Goal: Task Accomplishment & Management: Complete application form

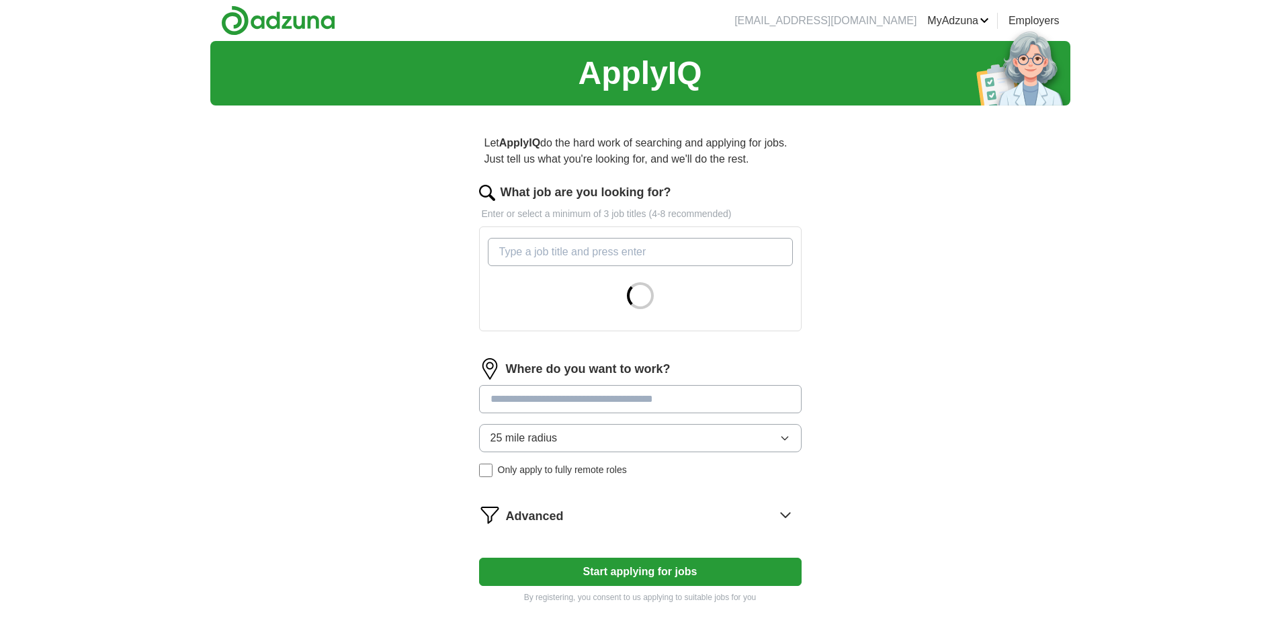
click at [538, 256] on input "What job are you looking for?" at bounding box center [640, 252] width 305 height 28
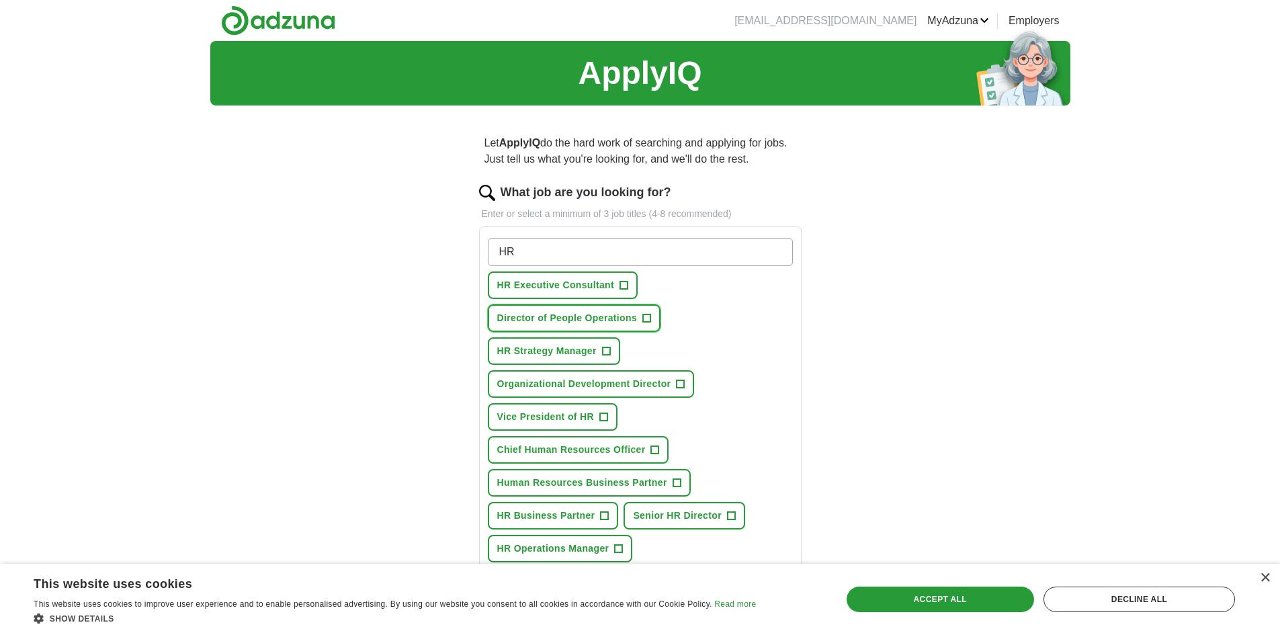
click at [555, 316] on span "Director of People Operations" at bounding box center [567, 318] width 140 height 14
click at [561, 255] on input "HR" at bounding box center [640, 252] width 305 height 28
drag, startPoint x: 544, startPoint y: 253, endPoint x: 481, endPoint y: 256, distance: 63.2
click at [481, 256] on div "HR Press return to add title HR Executive Consultant + Director of People Opera…" at bounding box center [640, 401] width 323 height 348
type input "VP"
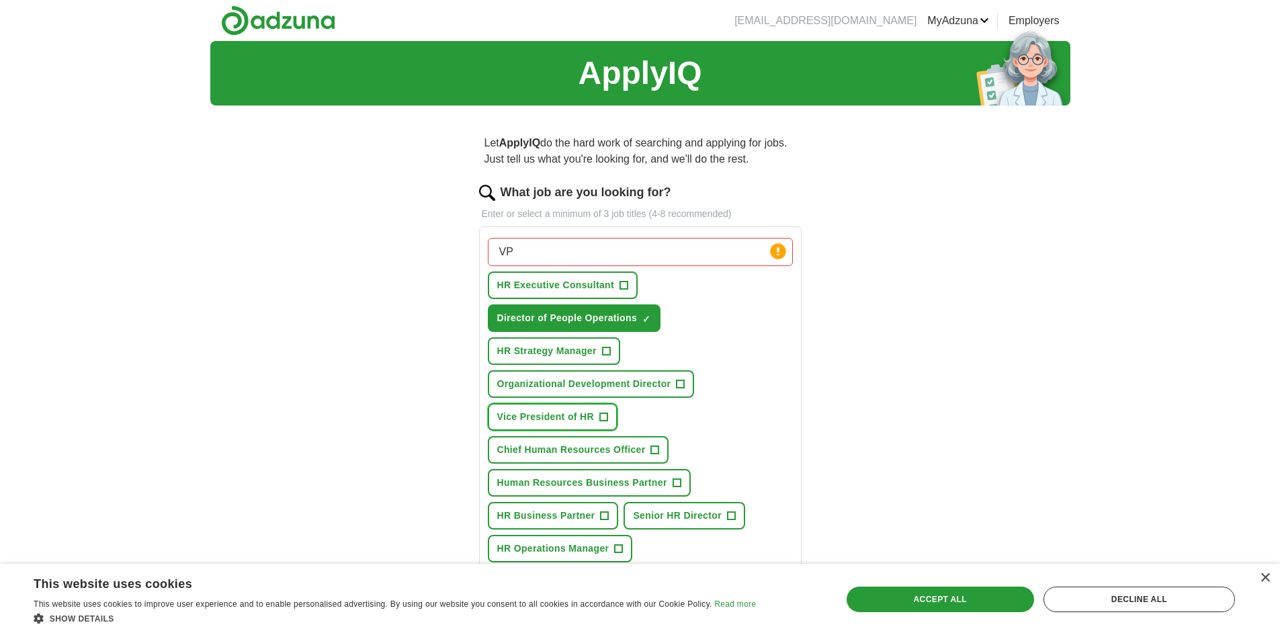
click at [551, 413] on span "Vice President of HR" at bounding box center [545, 417] width 97 height 14
click at [568, 479] on span "Human Resources Business Partner" at bounding box center [582, 483] width 170 height 14
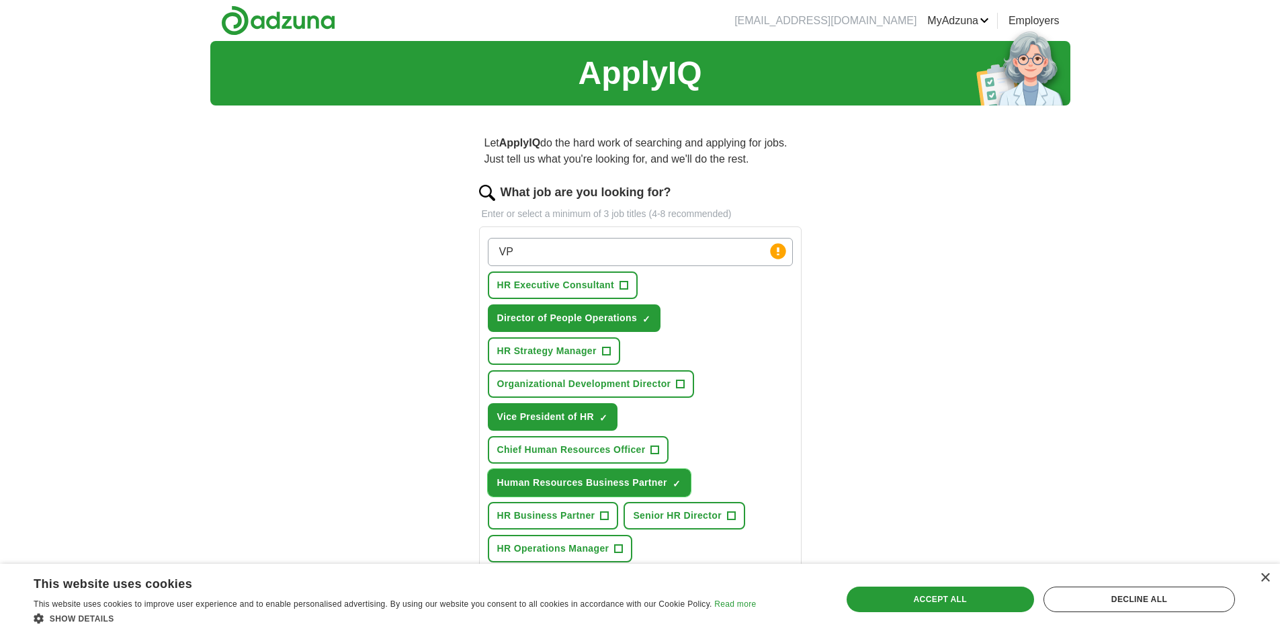
click at [0, 0] on span "×" at bounding box center [0, 0] width 0 height 0
click at [683, 518] on span "Senior HR Director" at bounding box center [677, 516] width 89 height 14
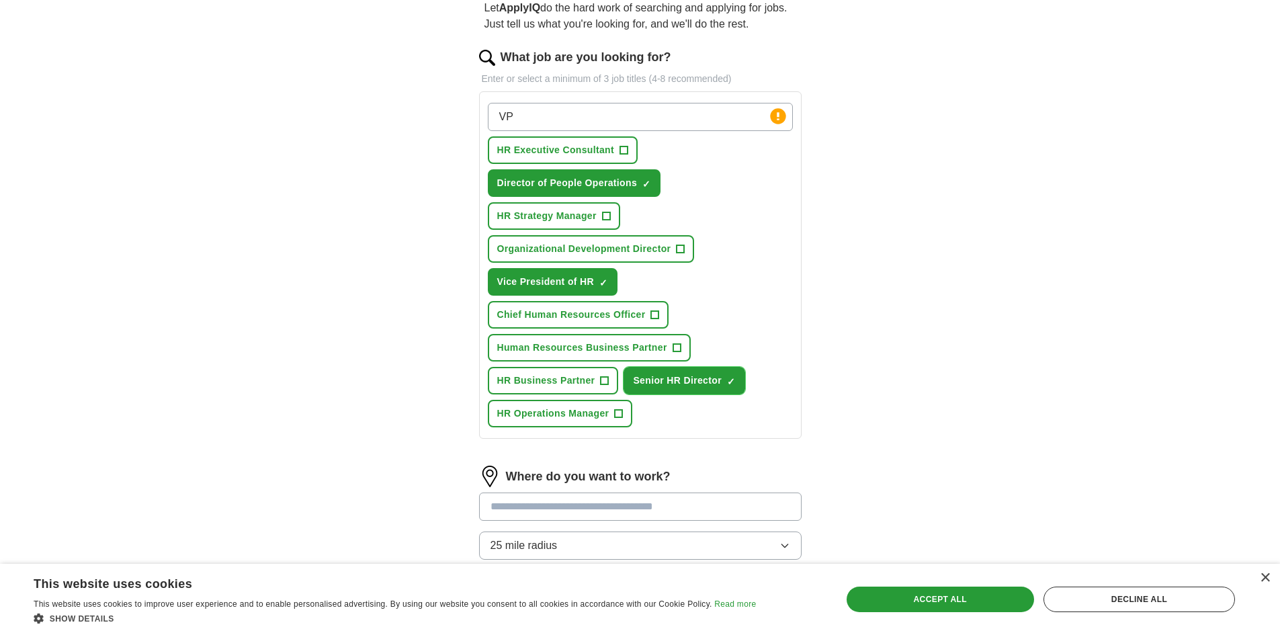
scroll to position [134, 0]
click at [558, 345] on span "Human Resources Business Partner" at bounding box center [582, 348] width 170 height 14
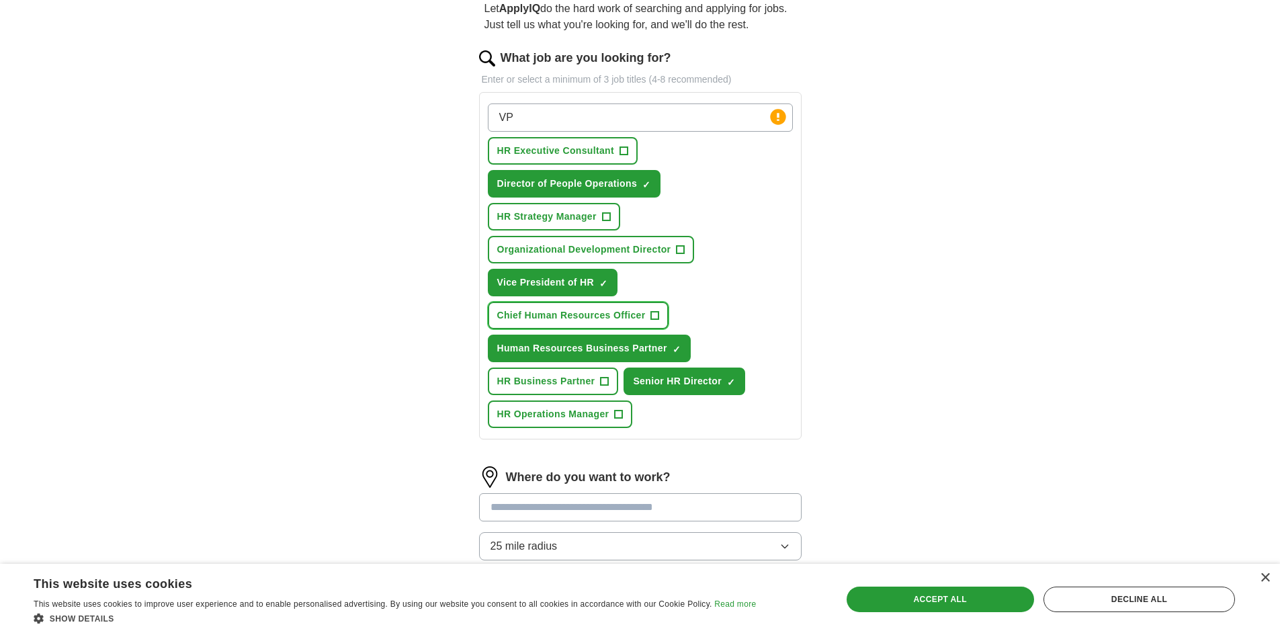
click at [565, 317] on span "Chief Human Resources Officer" at bounding box center [571, 316] width 149 height 14
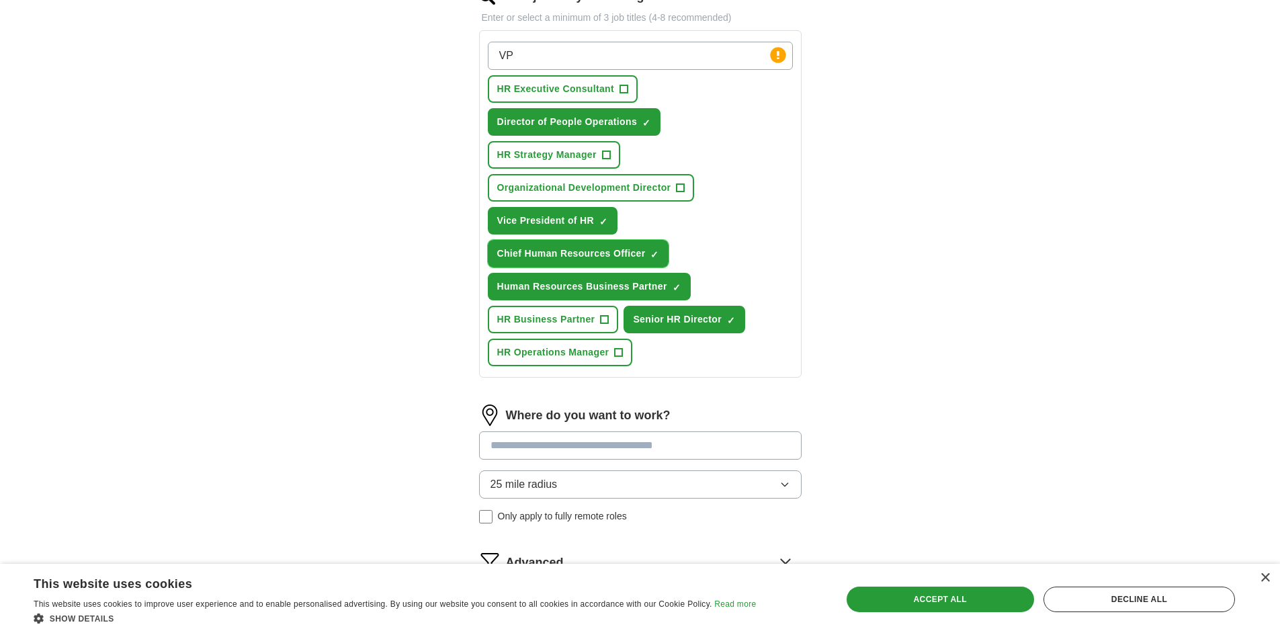
scroll to position [269, 0]
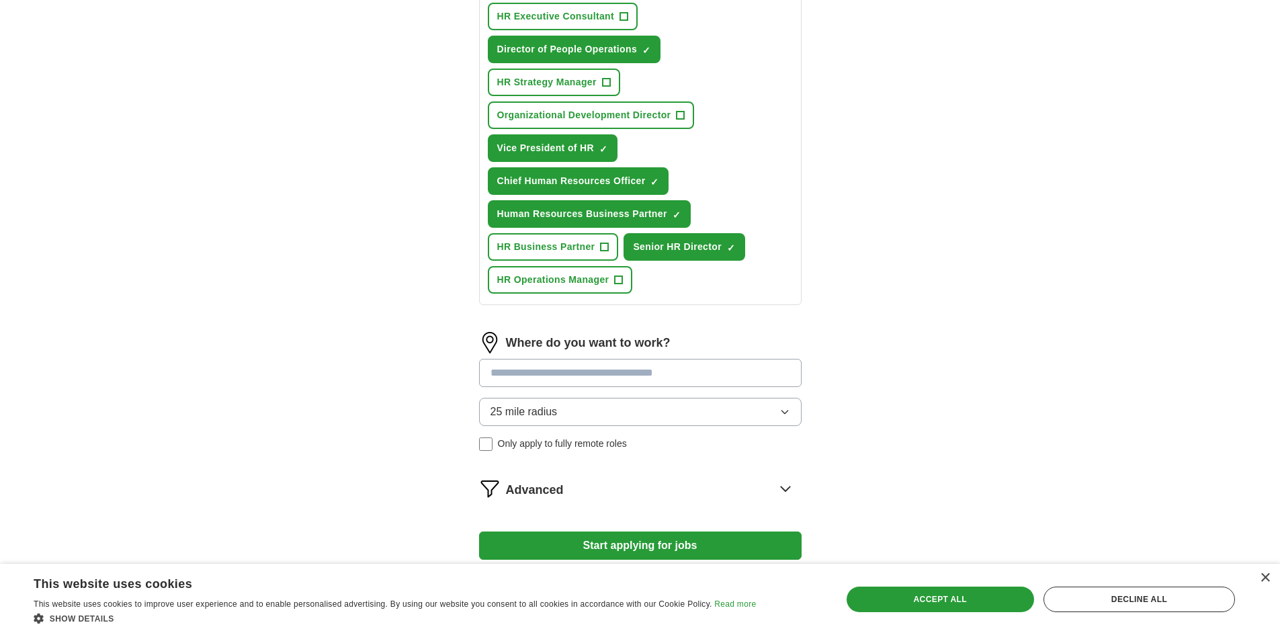
click at [522, 378] on input at bounding box center [640, 373] width 323 height 28
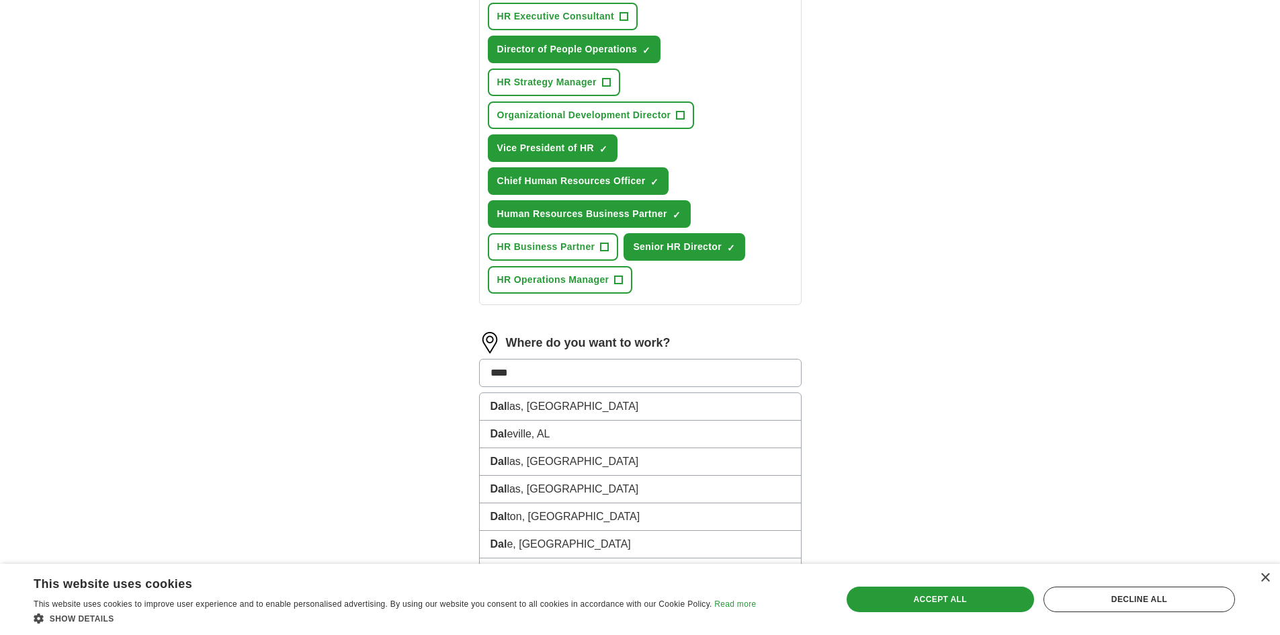
type input "*****"
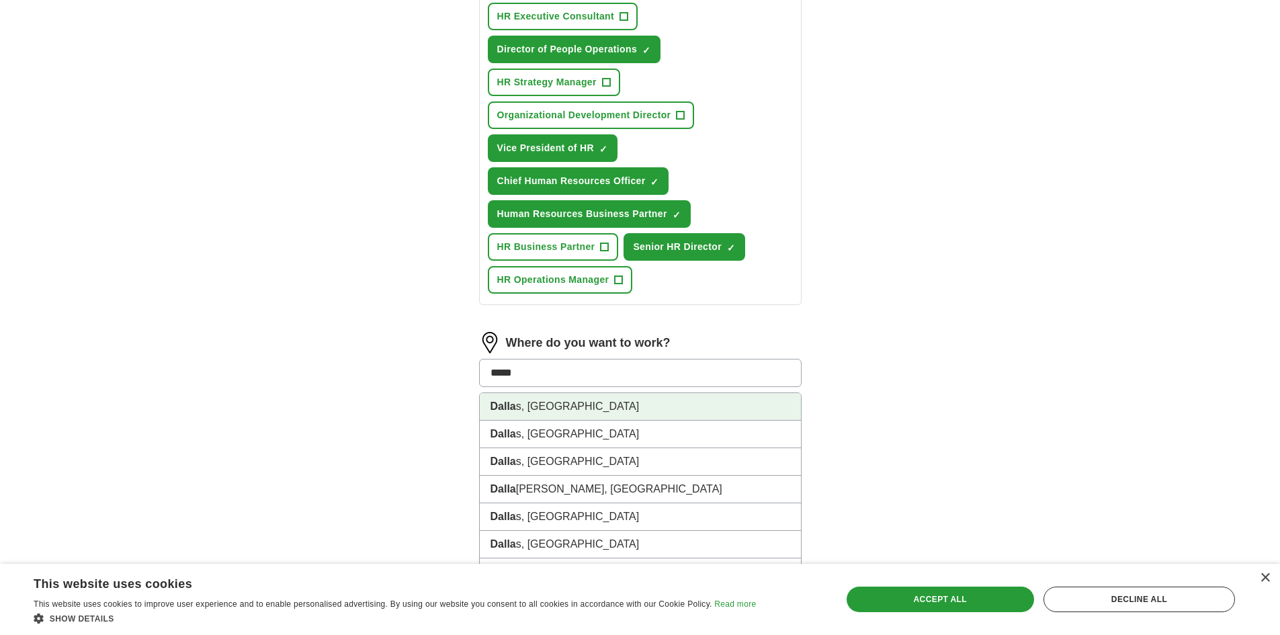
click at [534, 408] on li "Dalla s, [GEOGRAPHIC_DATA]" at bounding box center [640, 407] width 321 height 28
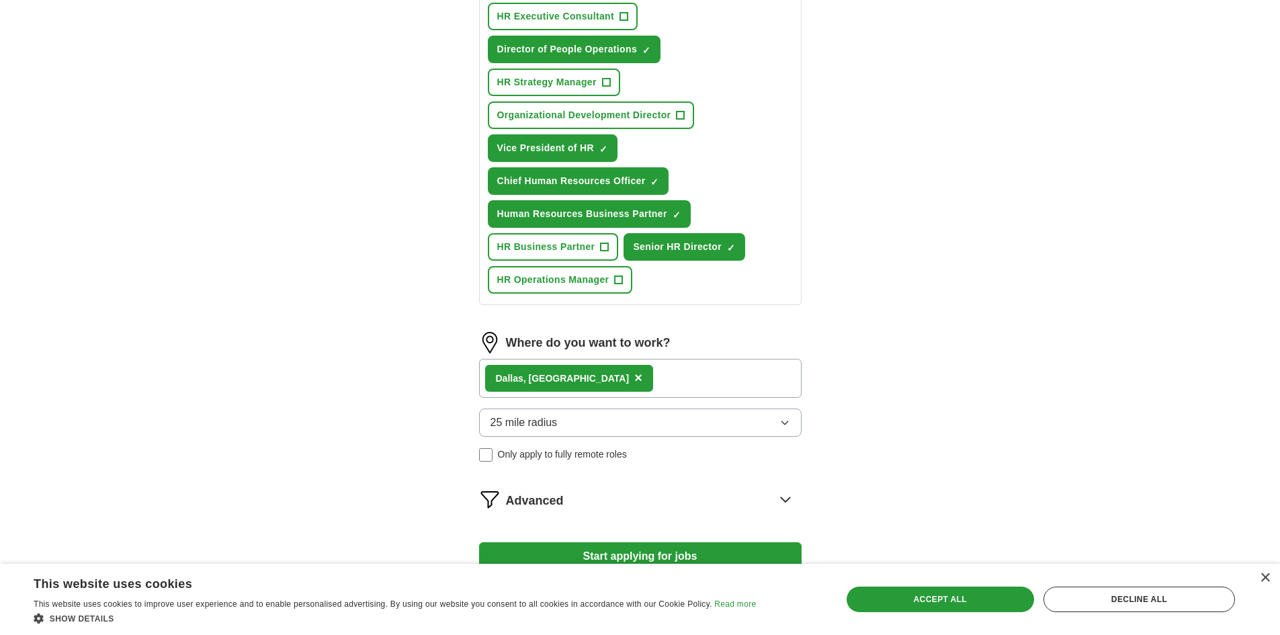
click at [526, 423] on span "25 mile radius" at bounding box center [524, 423] width 67 height 16
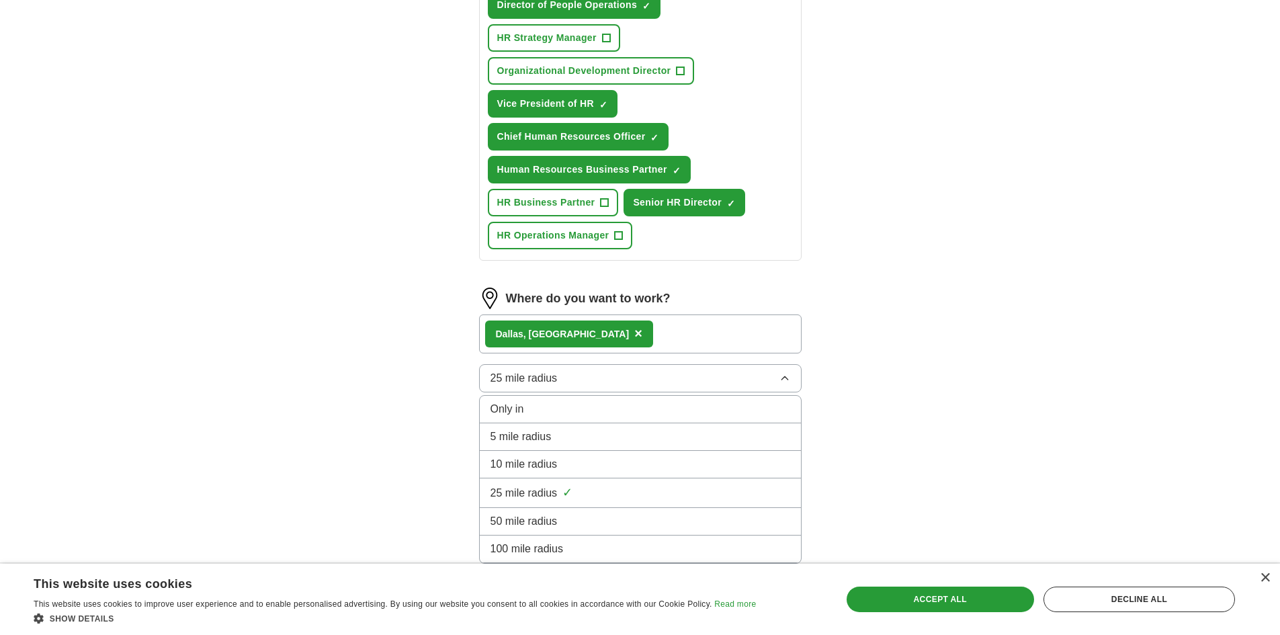
scroll to position [336, 0]
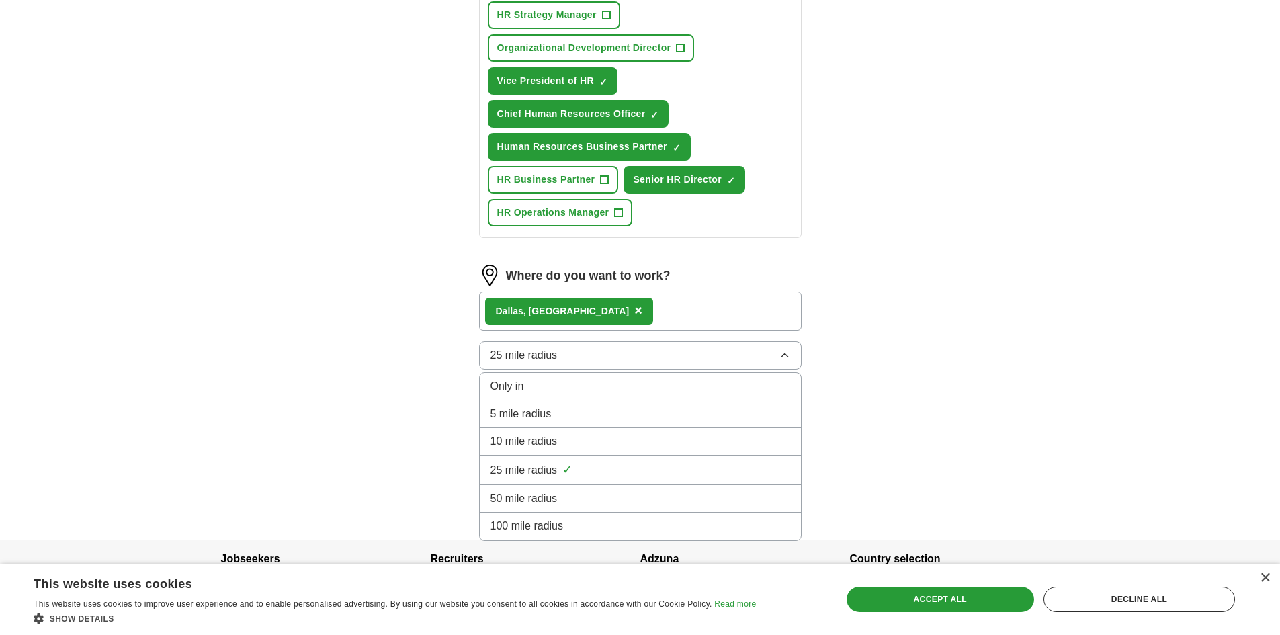
click at [520, 472] on span "25 mile radius" at bounding box center [524, 470] width 67 height 16
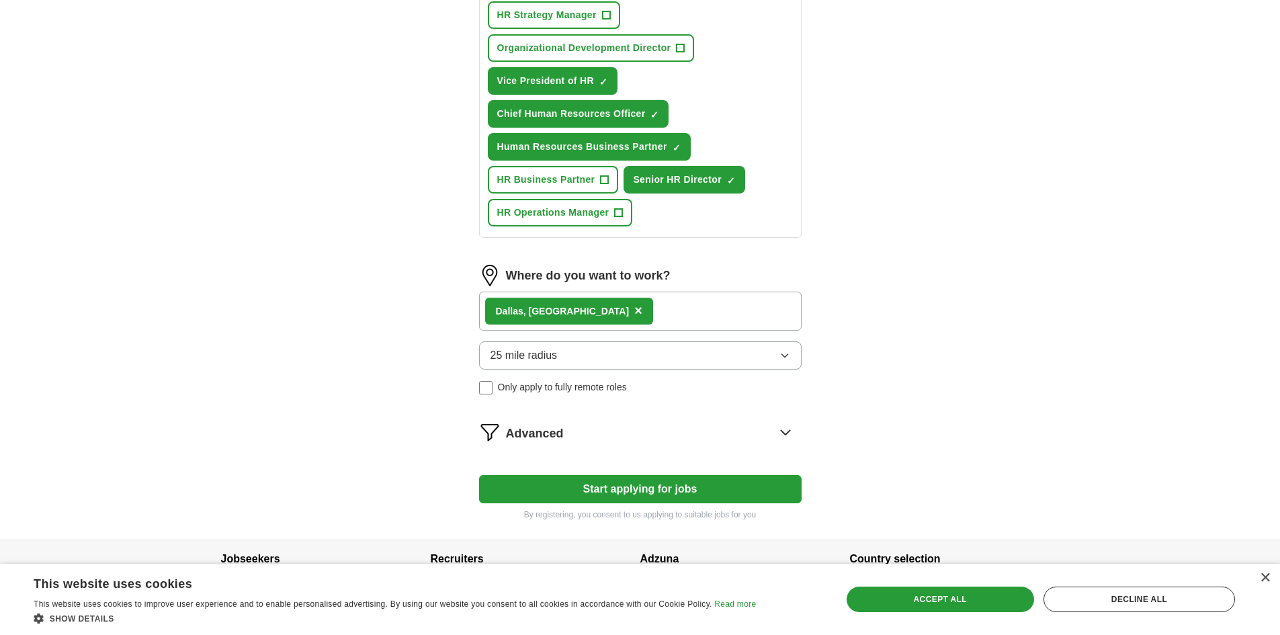
click at [778, 430] on icon at bounding box center [786, 432] width 22 height 22
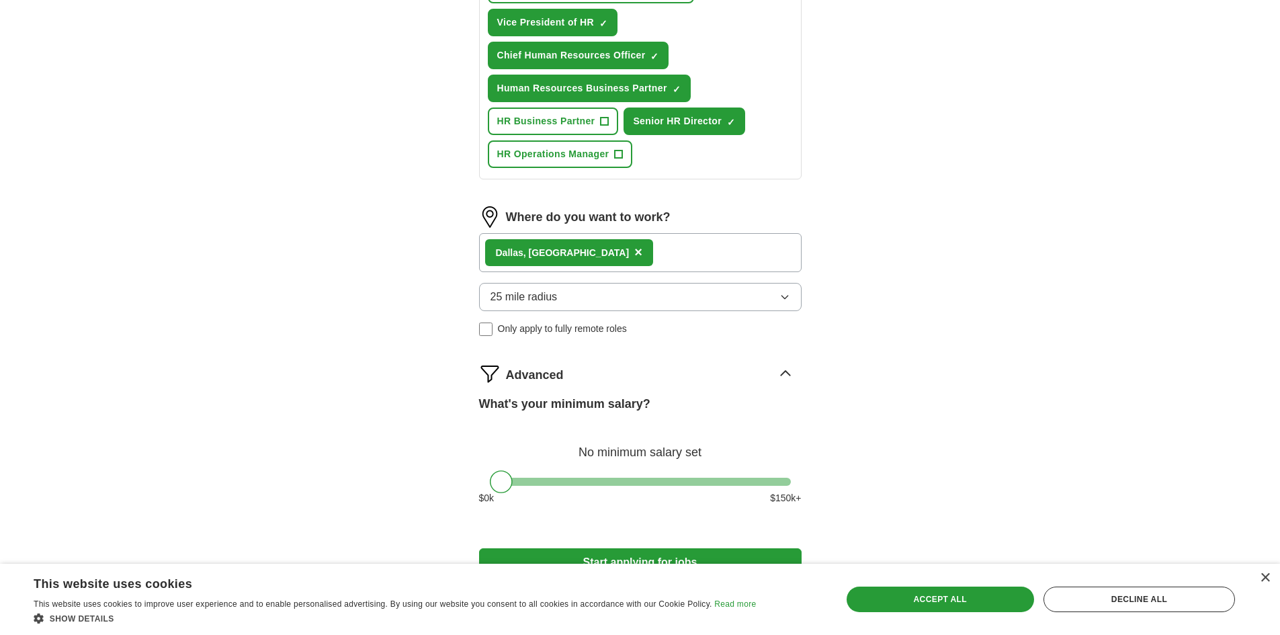
scroll to position [471, 0]
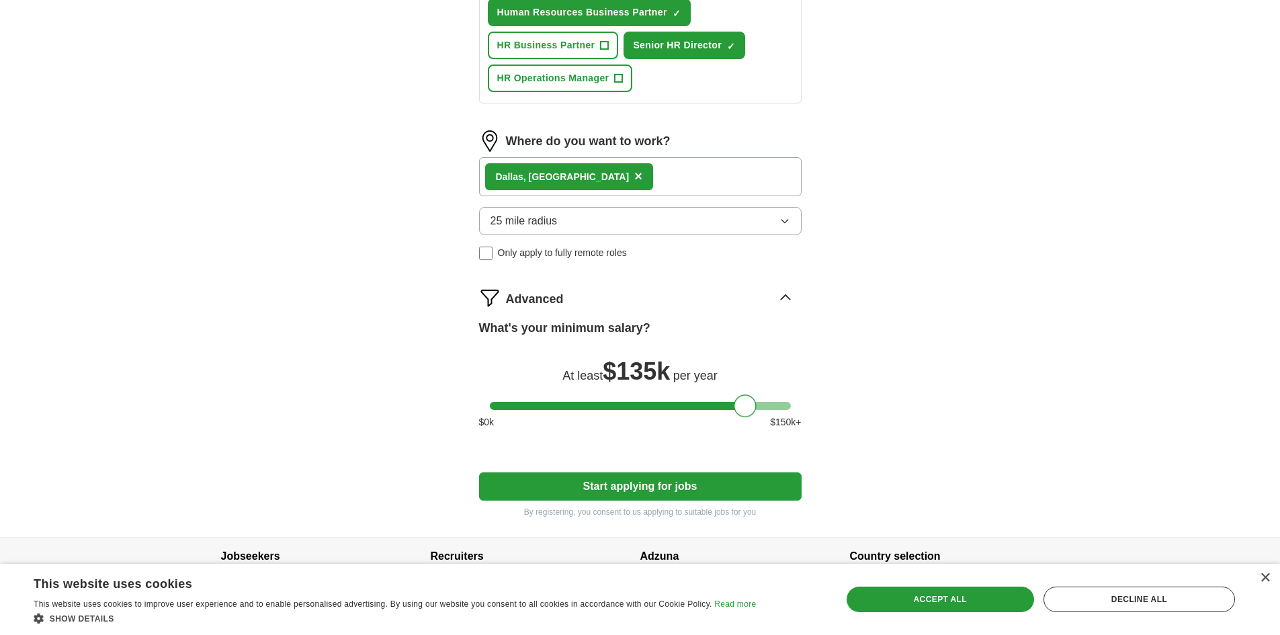
drag, startPoint x: 499, startPoint y: 405, endPoint x: 743, endPoint y: 395, distance: 244.2
click at [743, 395] on div at bounding box center [745, 406] width 23 height 23
click at [661, 486] on button "Start applying for jobs" at bounding box center [640, 487] width 323 height 28
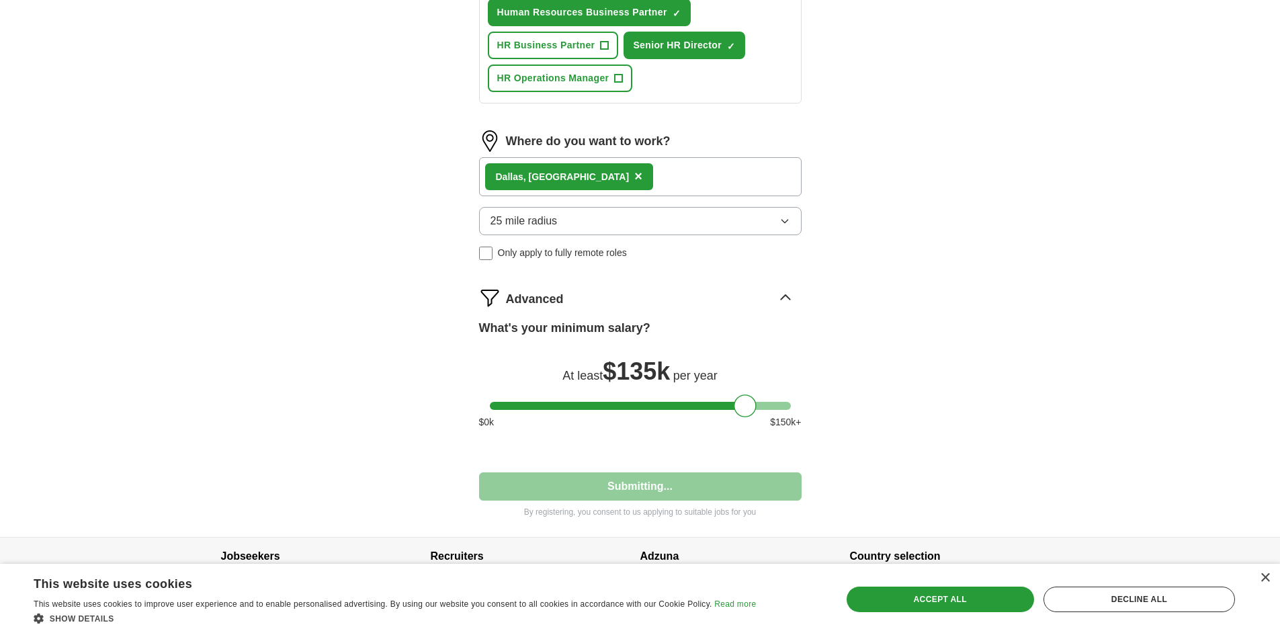
select select "**"
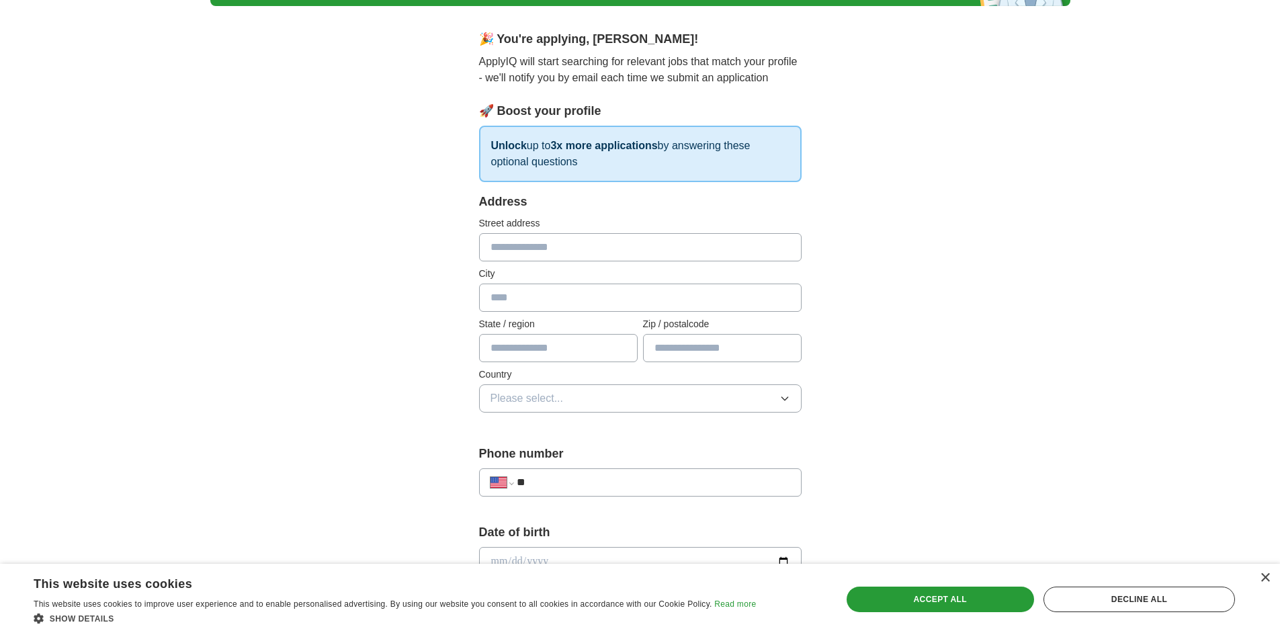
scroll to position [0, 0]
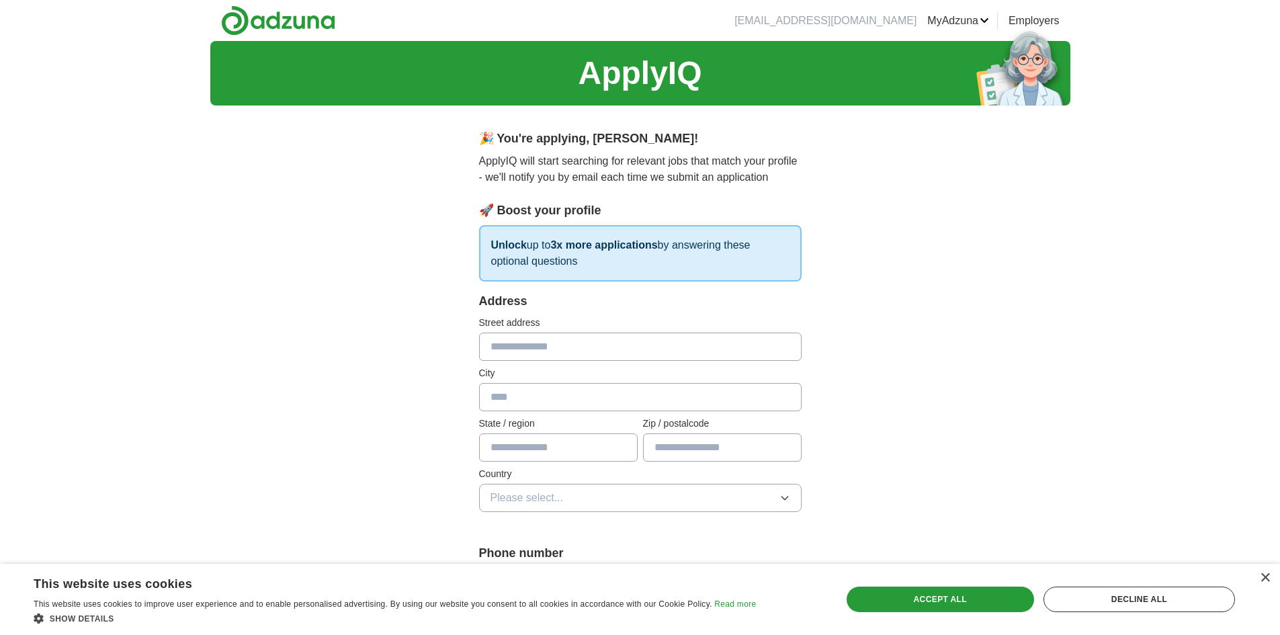
click at [534, 350] on input "text" at bounding box center [640, 347] width 323 height 28
type input "**********"
type input "**"
type input "*****"
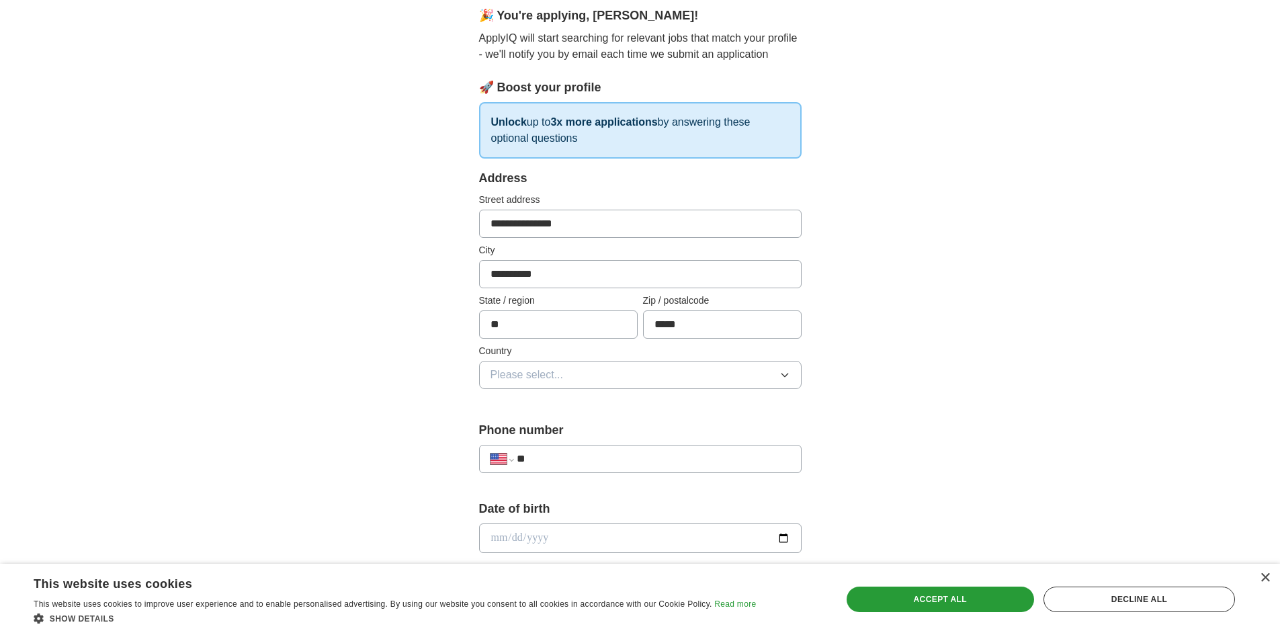
scroll to position [134, 0]
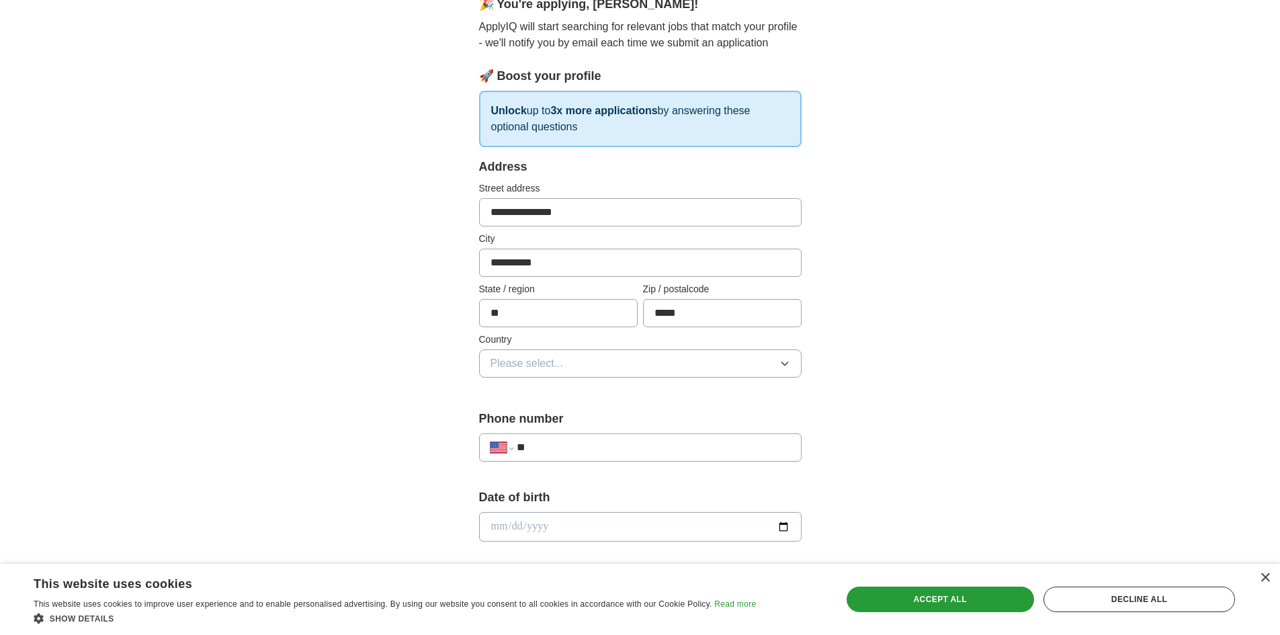
click at [513, 367] on span "Please select..." at bounding box center [527, 364] width 73 height 16
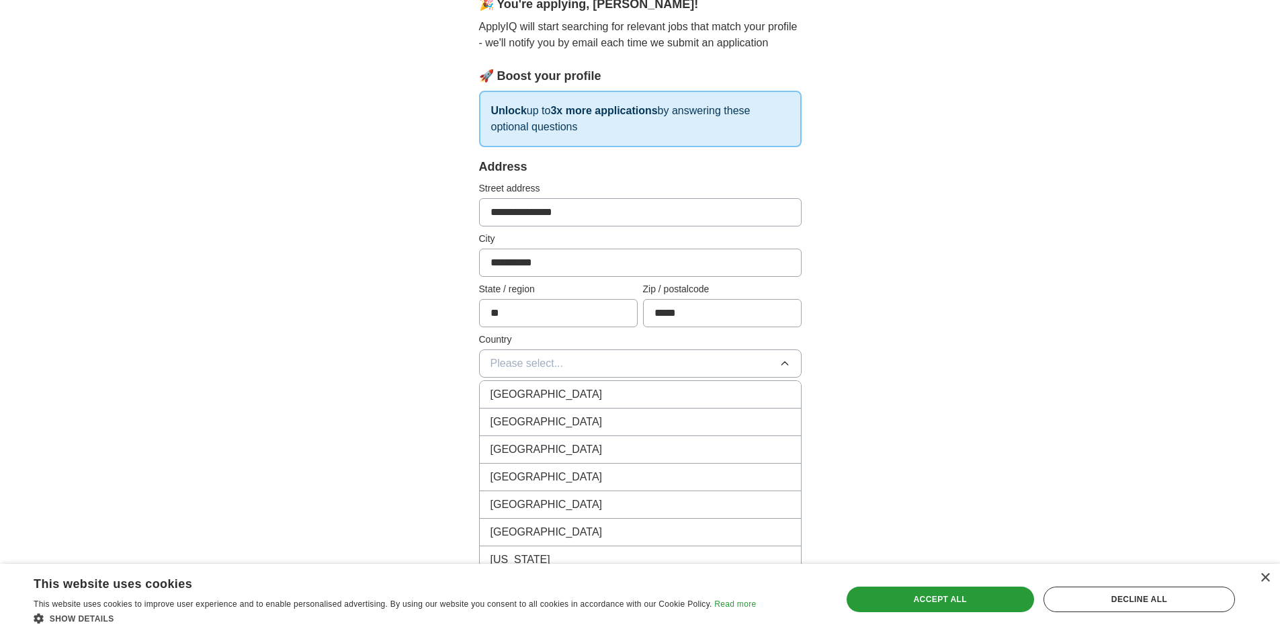
click at [520, 417] on span "[GEOGRAPHIC_DATA]" at bounding box center [547, 422] width 112 height 16
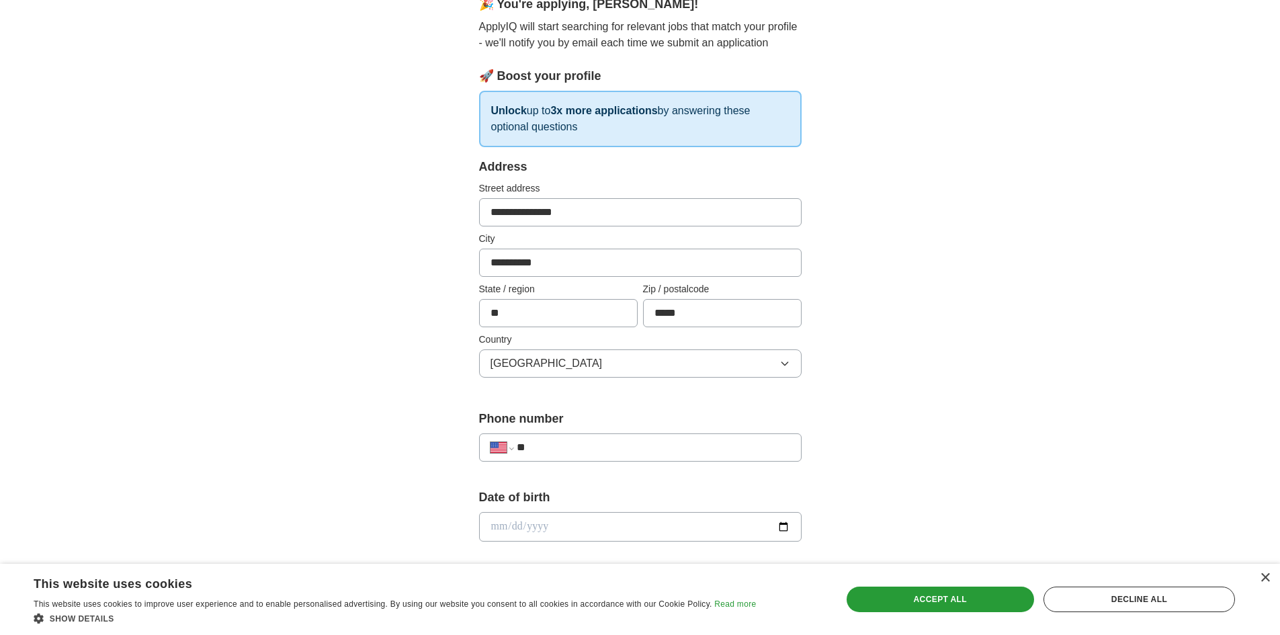
click at [547, 445] on input "**" at bounding box center [653, 448] width 273 height 16
type input "**********"
click at [540, 534] on input "date" at bounding box center [640, 527] width 323 height 30
type input "**********"
drag, startPoint x: 915, startPoint y: 498, endPoint x: 918, endPoint y: 488, distance: 10.4
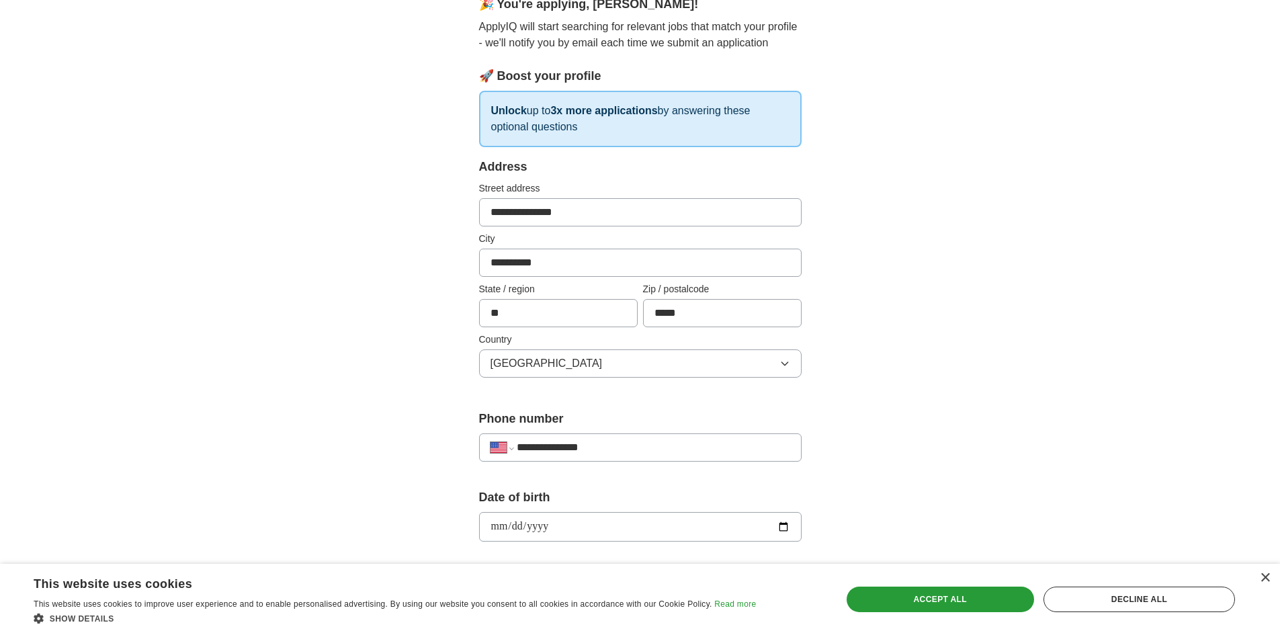
click at [917, 494] on div "**********" at bounding box center [640, 519] width 860 height 1224
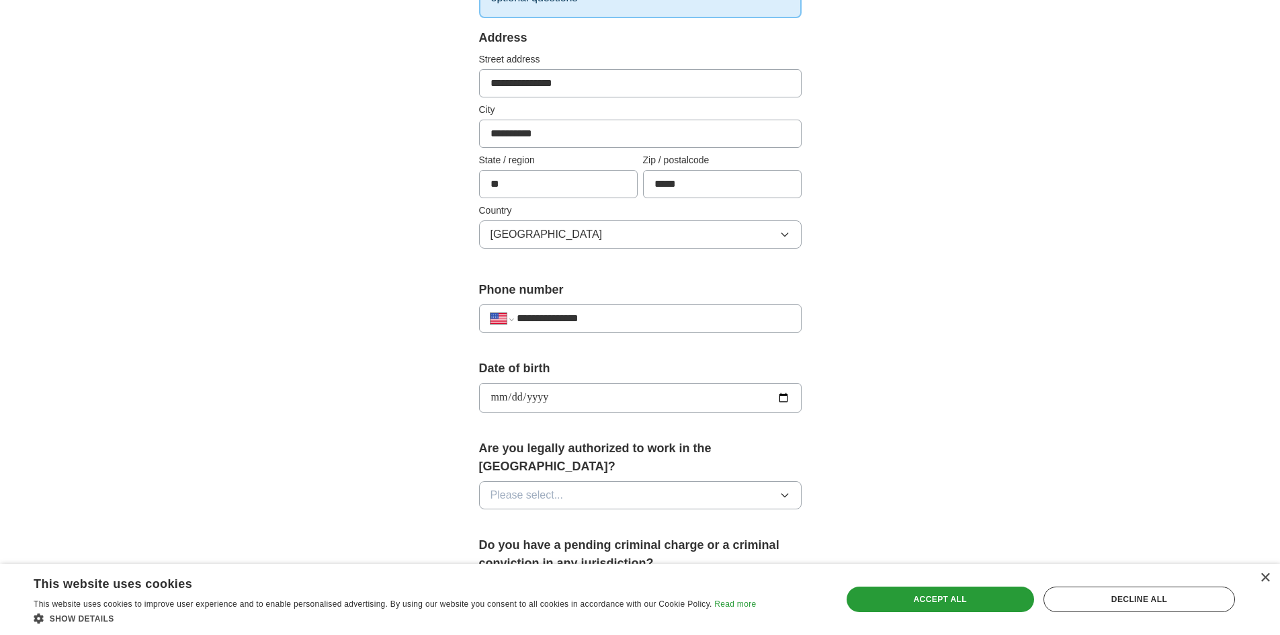
scroll to position [403, 0]
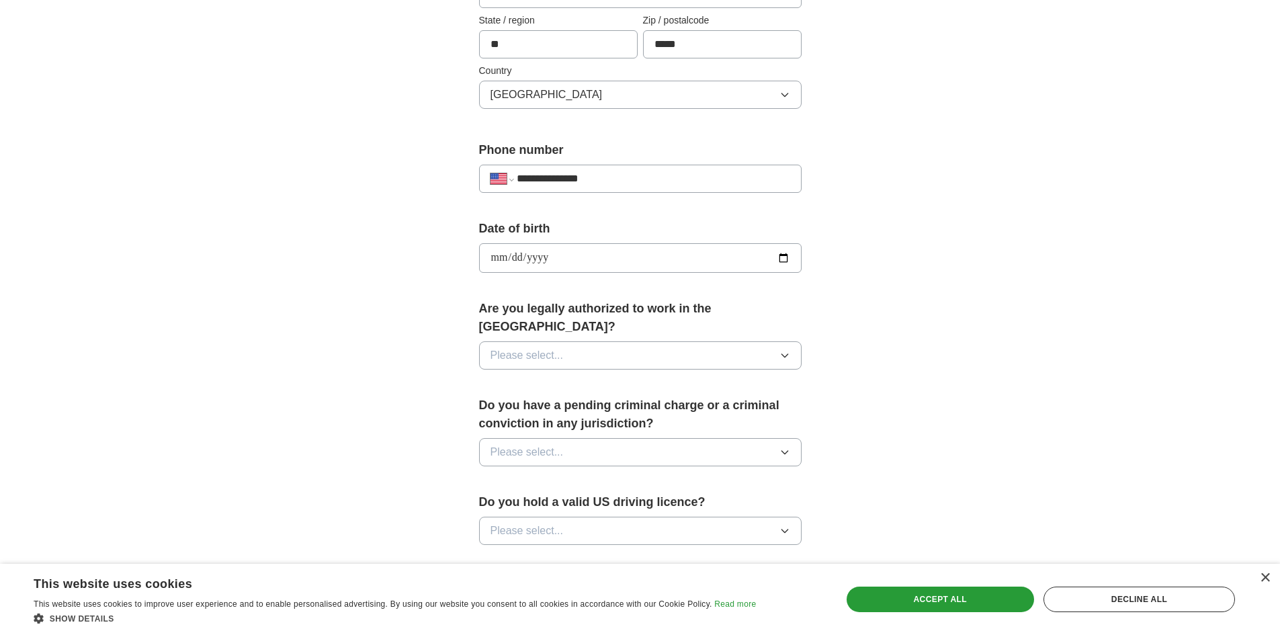
click at [512, 348] on span "Please select..." at bounding box center [527, 356] width 73 height 16
click at [512, 378] on div "Yes" at bounding box center [641, 386] width 300 height 16
click at [526, 444] on span "Please select..." at bounding box center [527, 452] width 73 height 16
click at [514, 503] on div "No" at bounding box center [641, 511] width 300 height 16
click at [519, 523] on span "Please select..." at bounding box center [527, 531] width 73 height 16
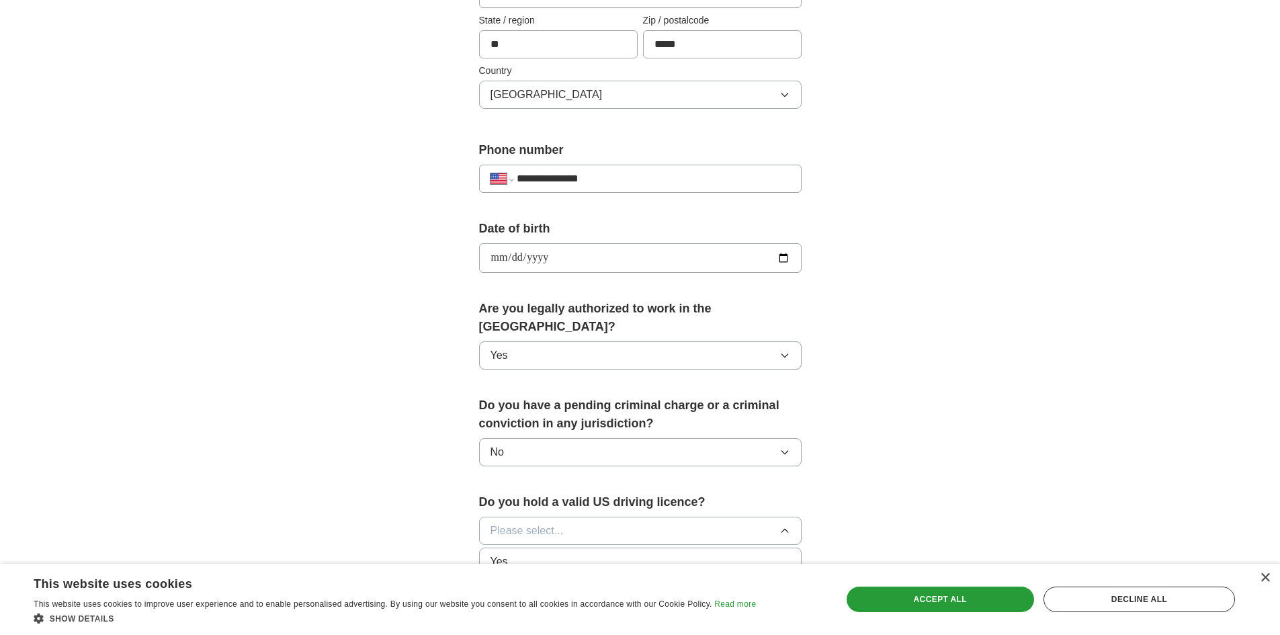
click at [507, 554] on span "Yes" at bounding box center [499, 562] width 17 height 16
click at [946, 401] on div "**********" at bounding box center [640, 250] width 860 height 1224
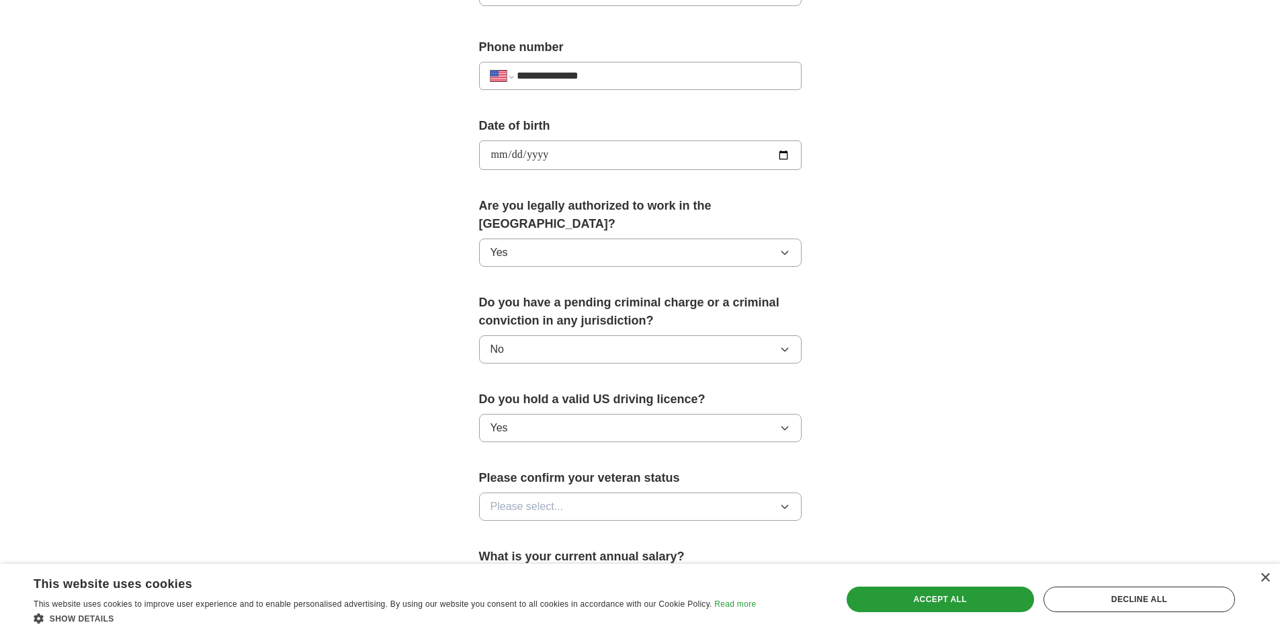
scroll to position [605, 0]
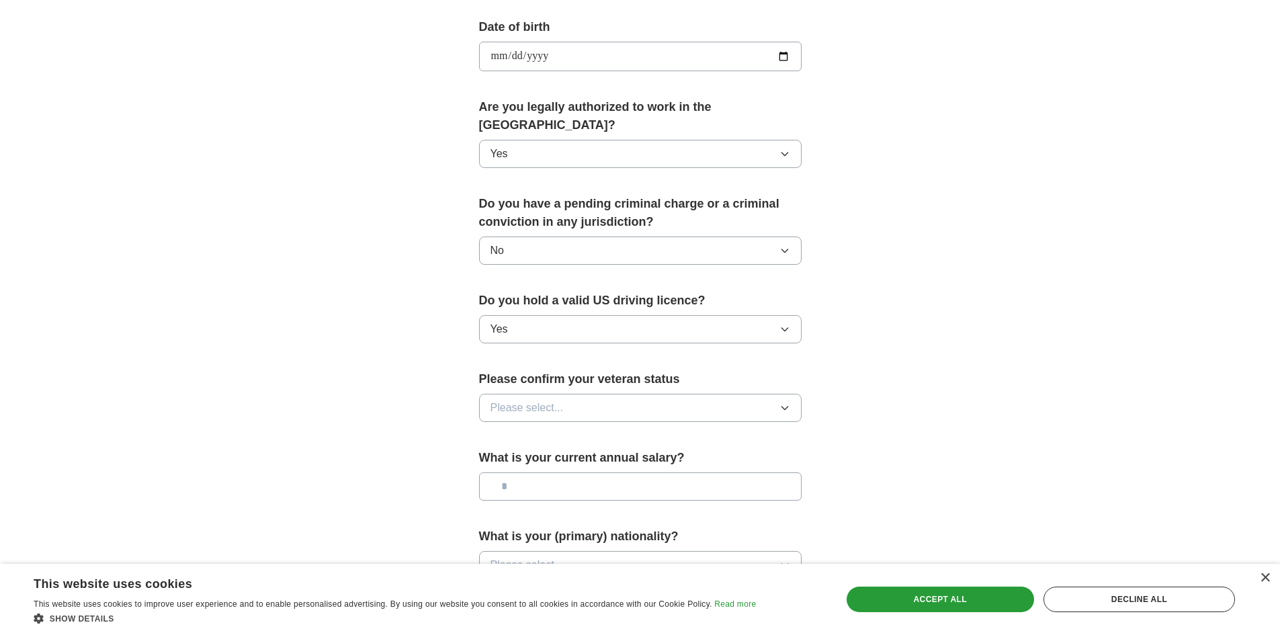
click at [580, 394] on button "Please select..." at bounding box center [640, 408] width 323 height 28
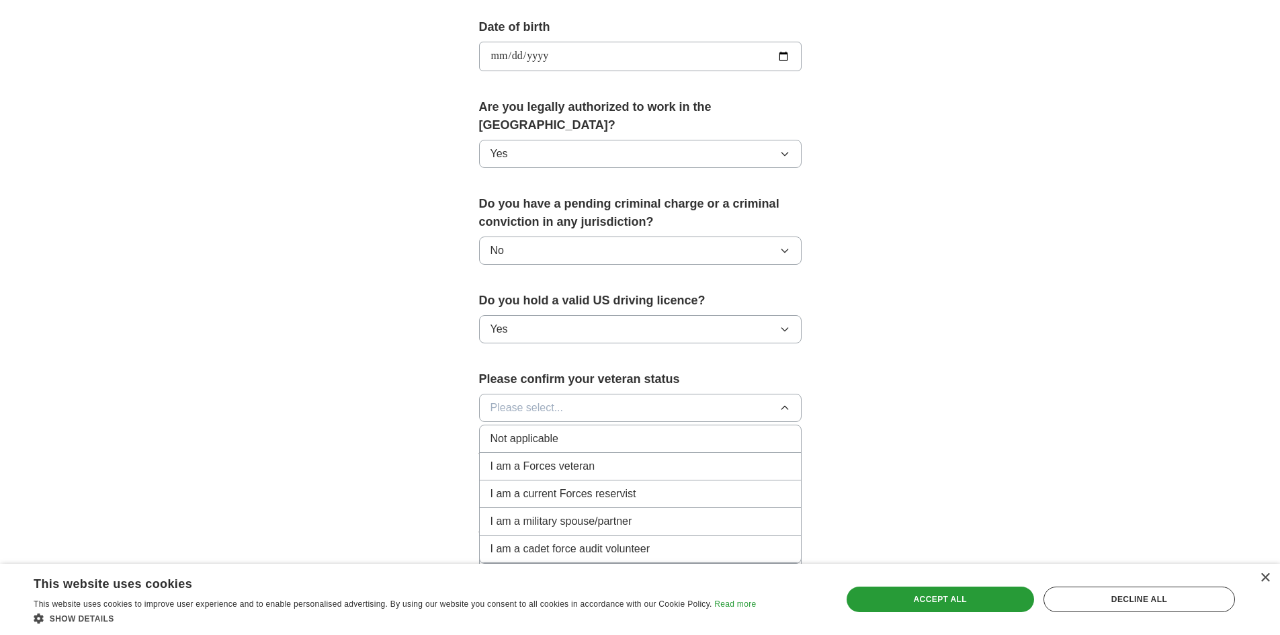
click at [522, 431] on span "Not applicable" at bounding box center [525, 439] width 68 height 16
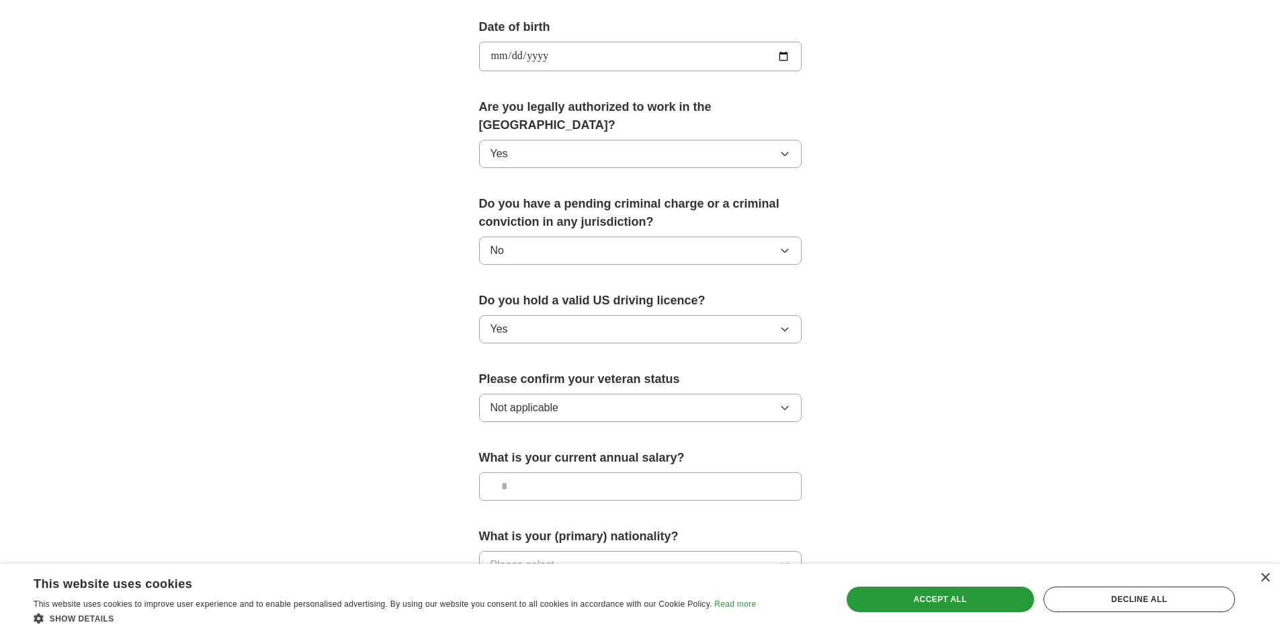
click at [530, 473] on input "text" at bounding box center [640, 487] width 323 height 28
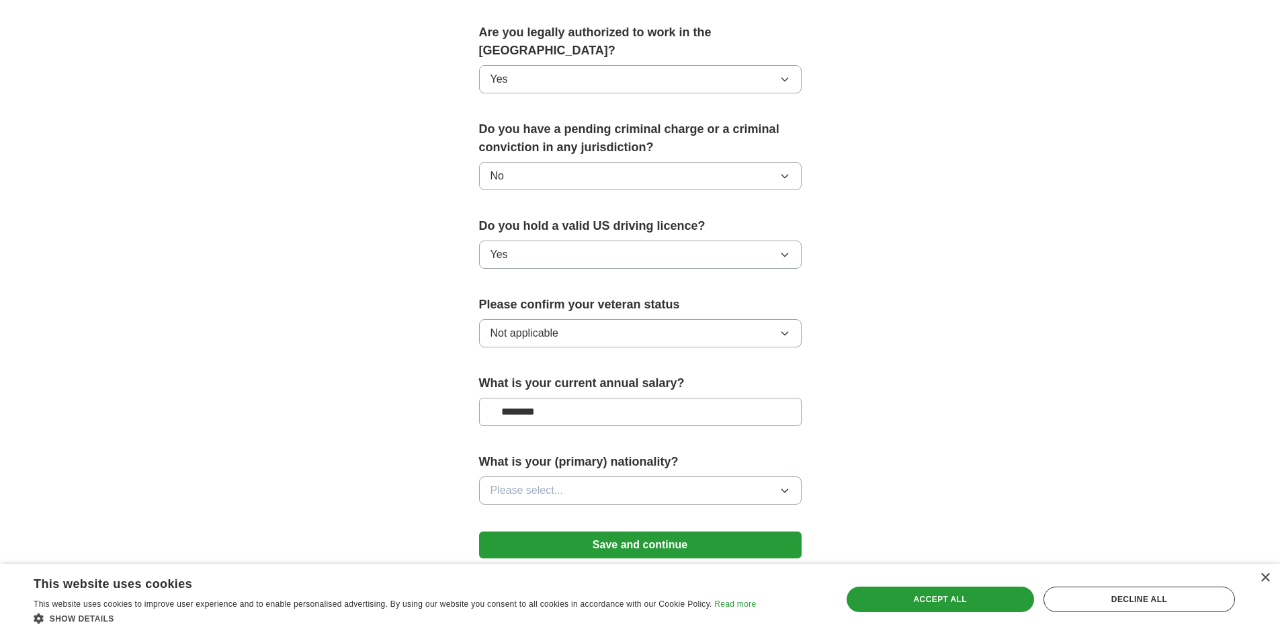
scroll to position [739, 0]
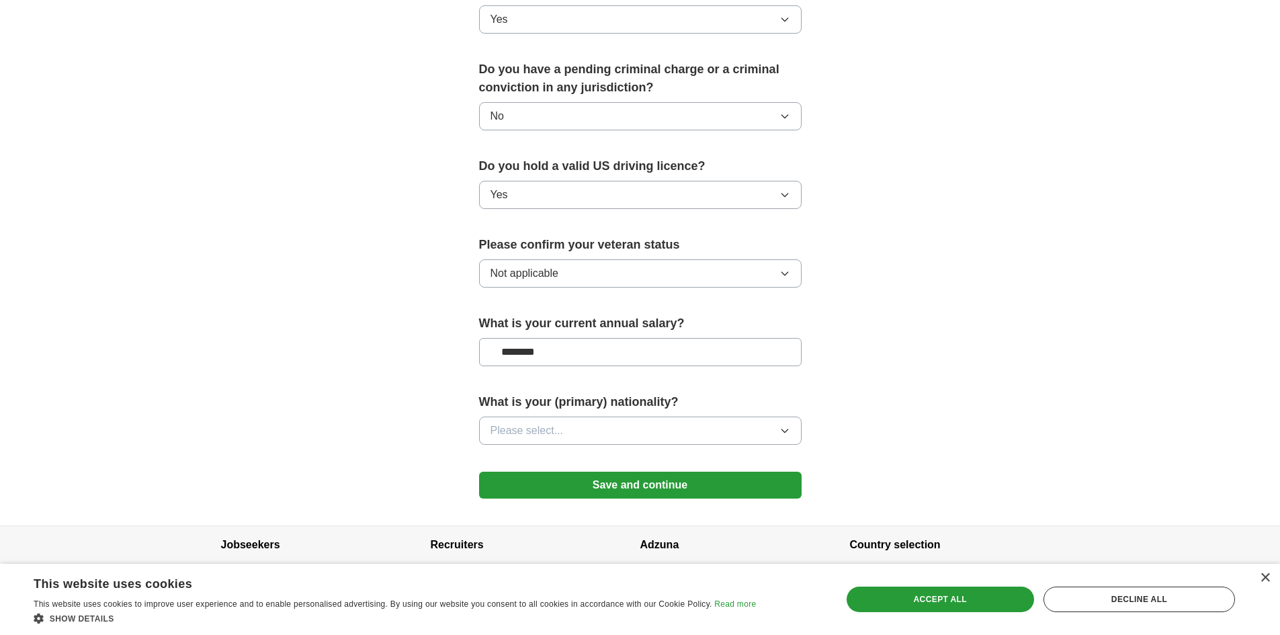
type input "********"
click at [505, 423] on span "Please select..." at bounding box center [527, 431] width 73 height 16
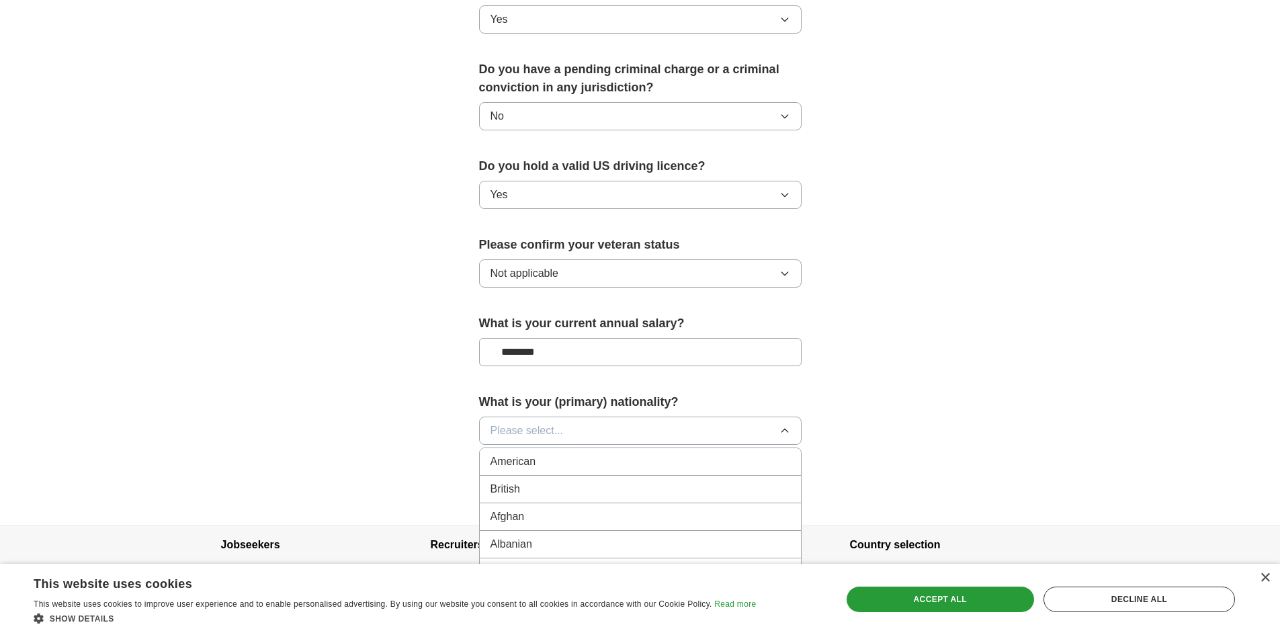
click at [516, 454] on span "American" at bounding box center [514, 462] width 46 height 16
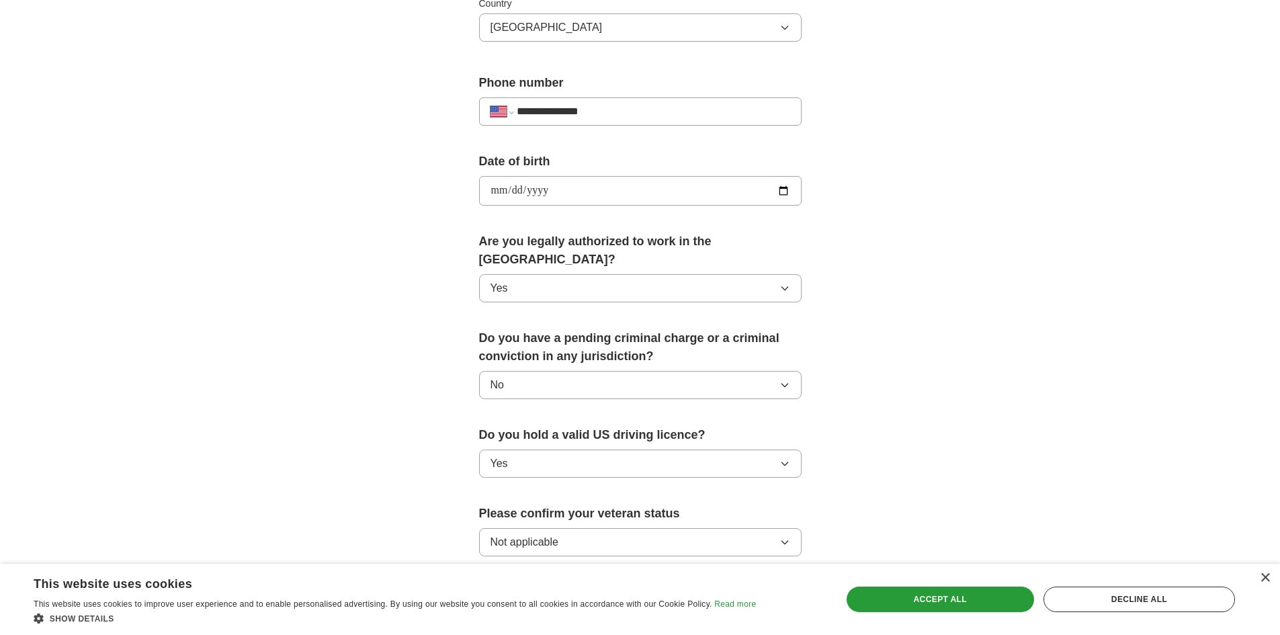
scroll to position [672, 0]
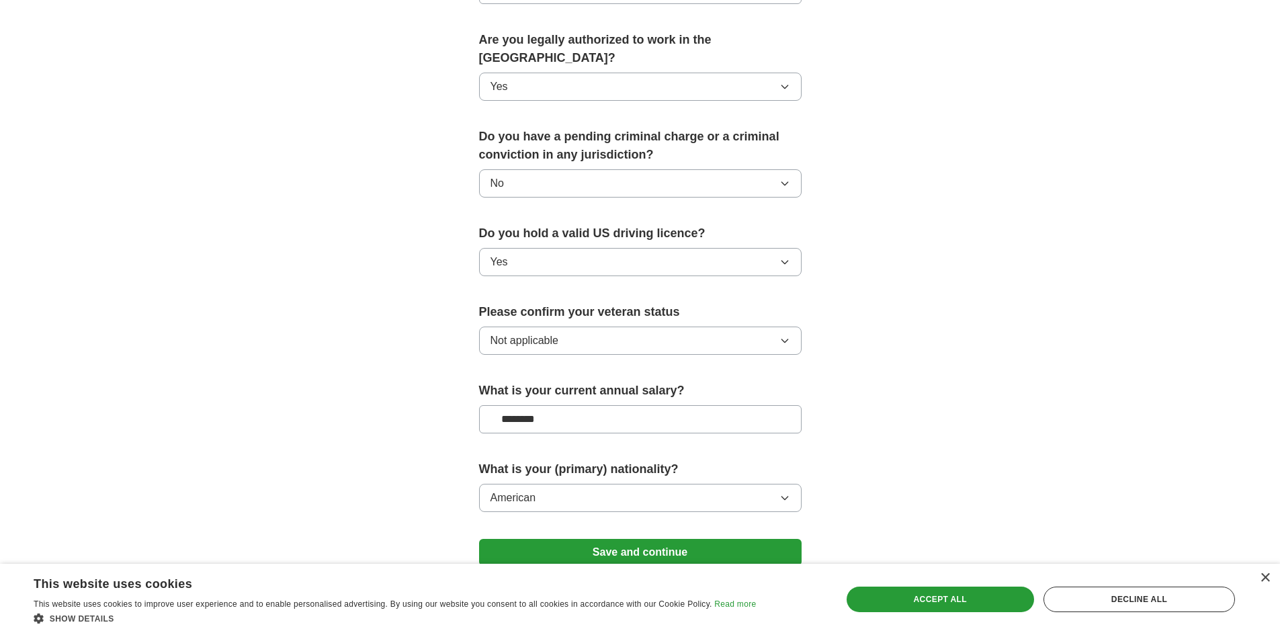
click at [592, 539] on button "Save and continue" at bounding box center [640, 552] width 323 height 27
